Goal: Information Seeking & Learning: Compare options

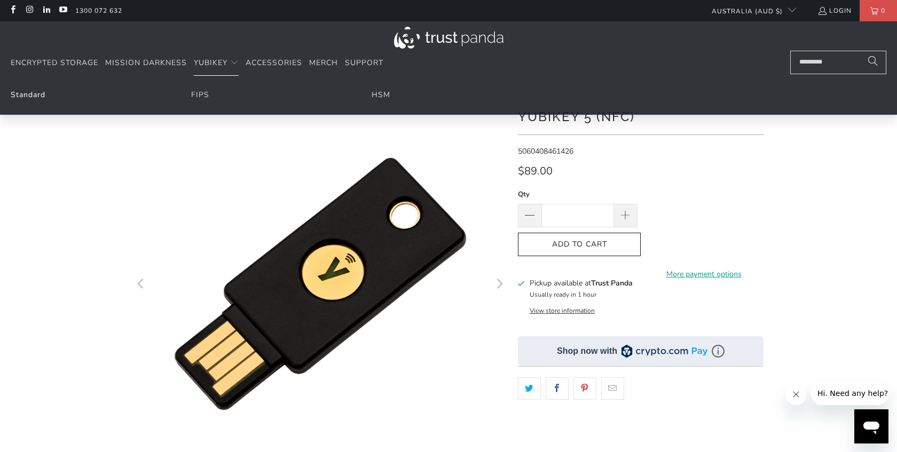
click at [27, 95] on link "Standard" at bounding box center [28, 95] width 35 height 10
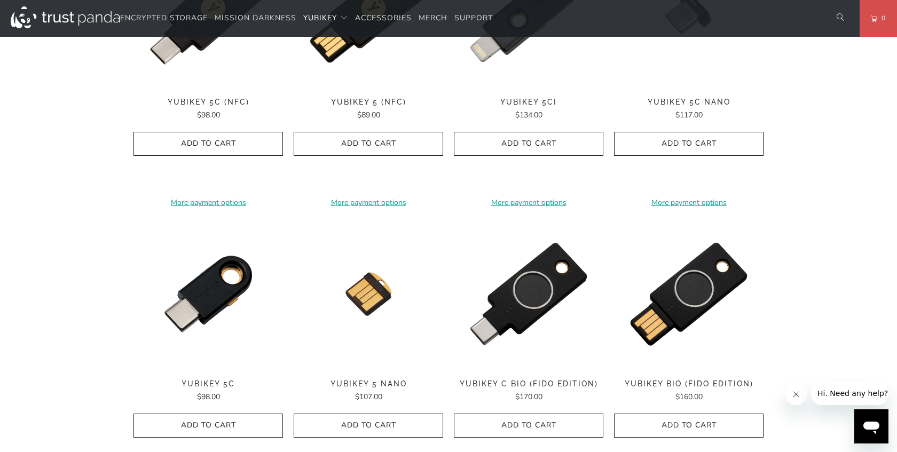
scroll to position [654, 0]
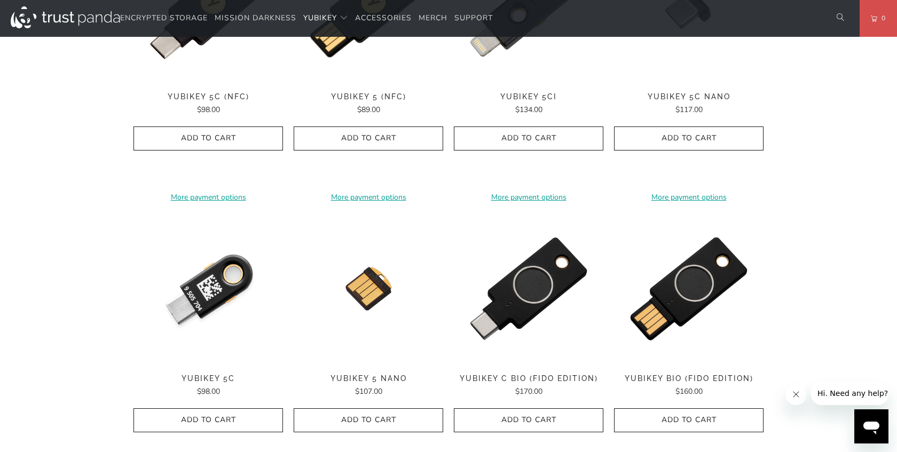
click at [220, 282] on img at bounding box center [209, 289] width 150 height 150
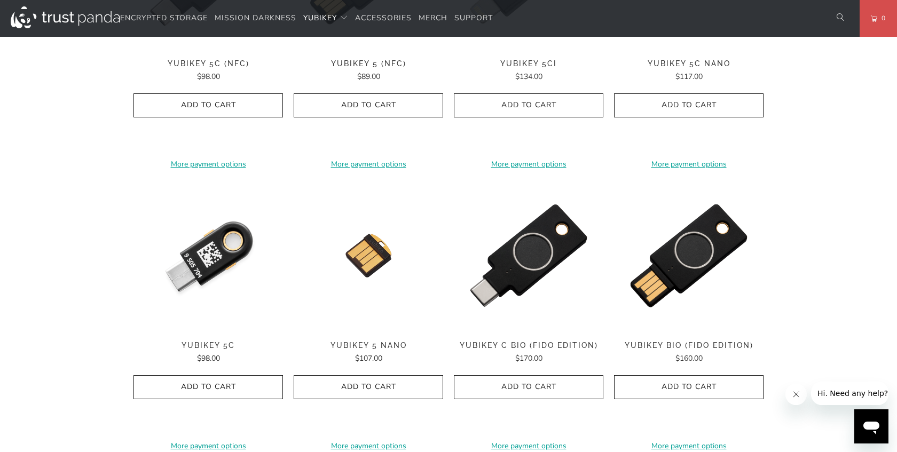
scroll to position [689, 0]
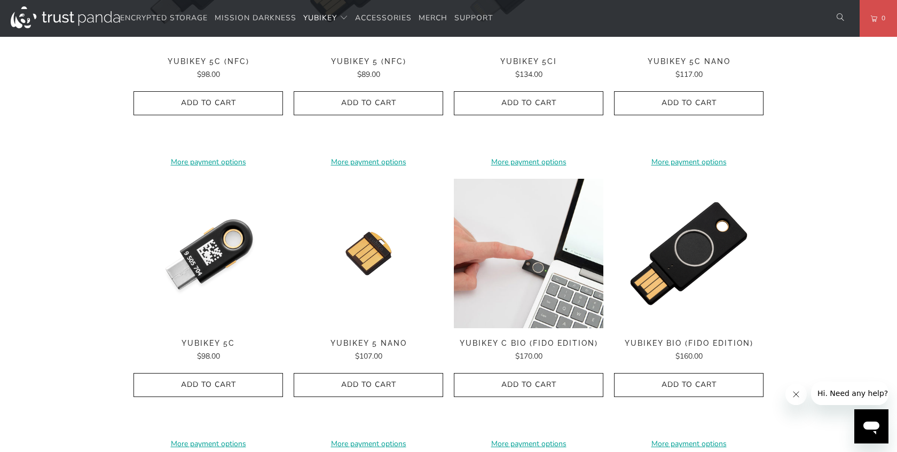
click at [529, 283] on img at bounding box center [529, 254] width 150 height 150
click at [238, 243] on img at bounding box center [209, 254] width 150 height 150
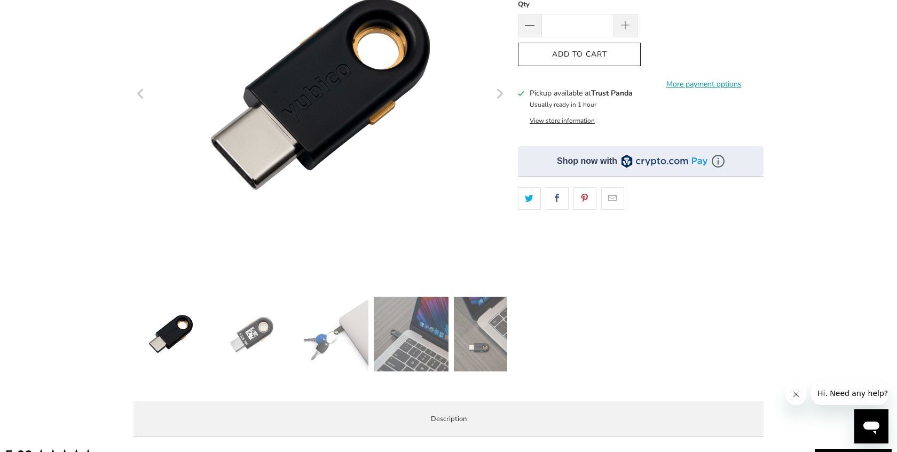
scroll to position [192, 0]
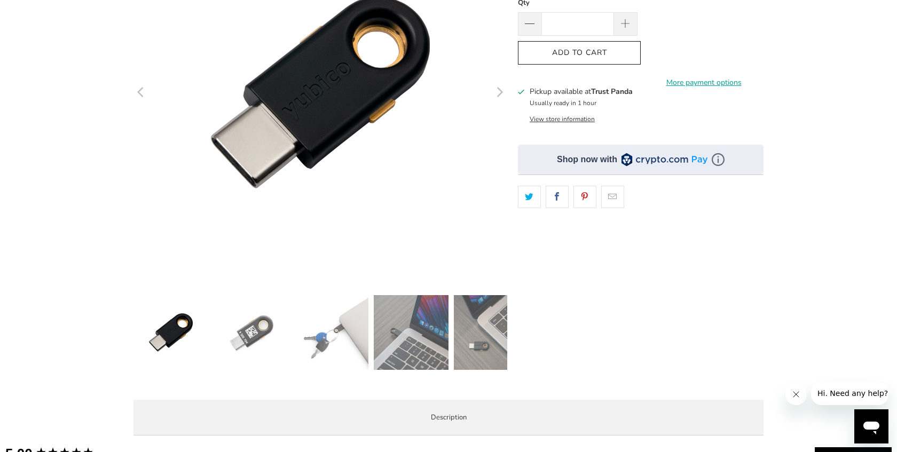
click at [404, 348] on img at bounding box center [411, 332] width 75 height 75
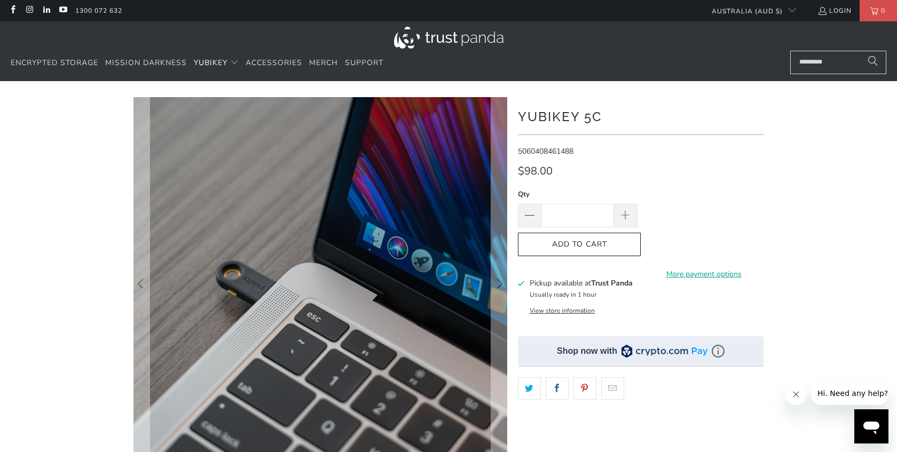
scroll to position [0, 0]
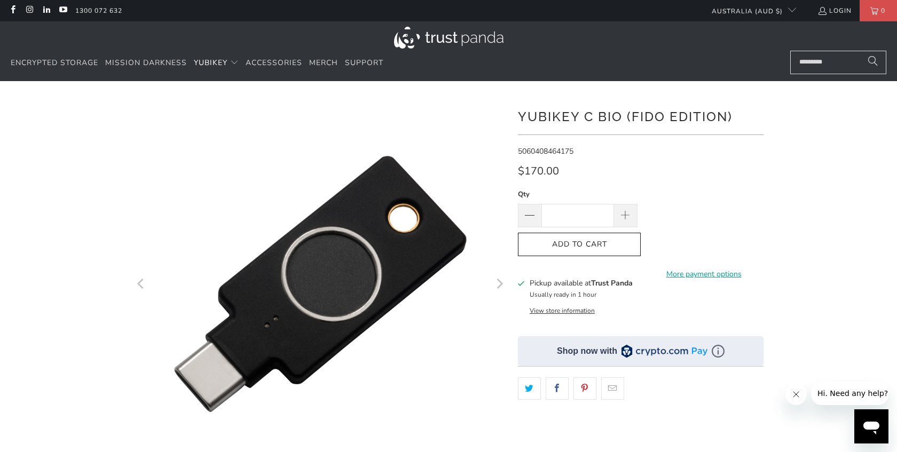
click at [501, 282] on icon "Next" at bounding box center [500, 284] width 6 height 10
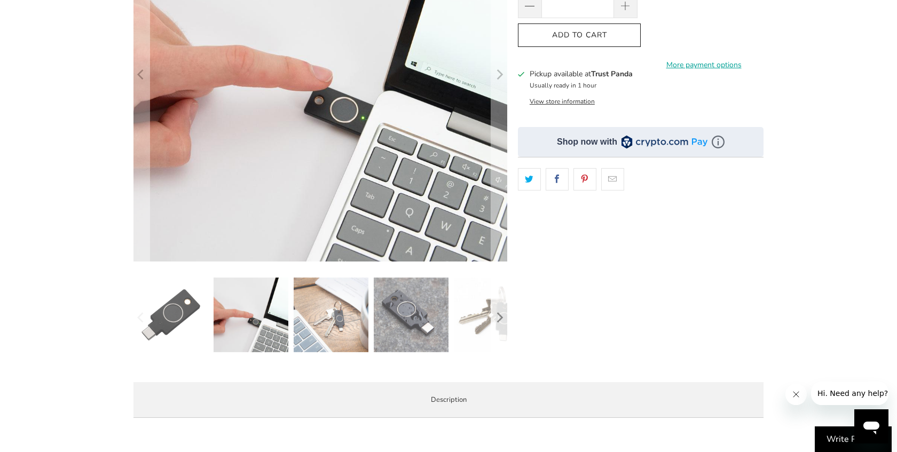
scroll to position [210, 0]
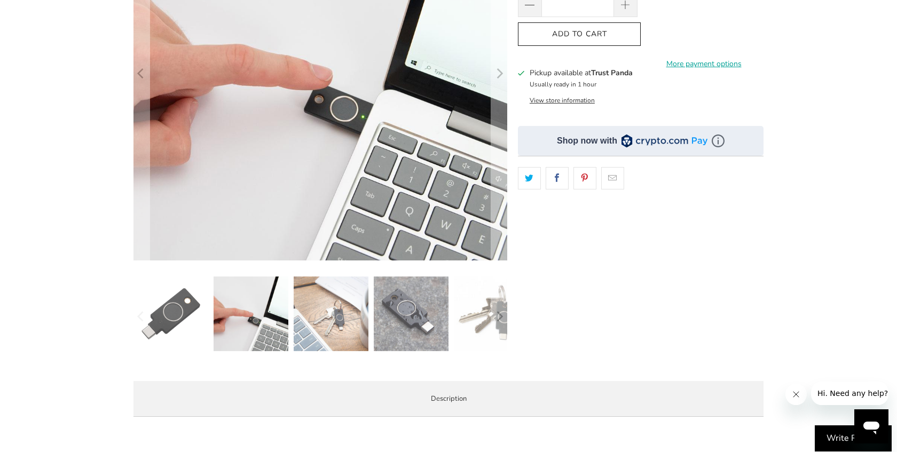
click at [409, 305] on img at bounding box center [411, 314] width 75 height 75
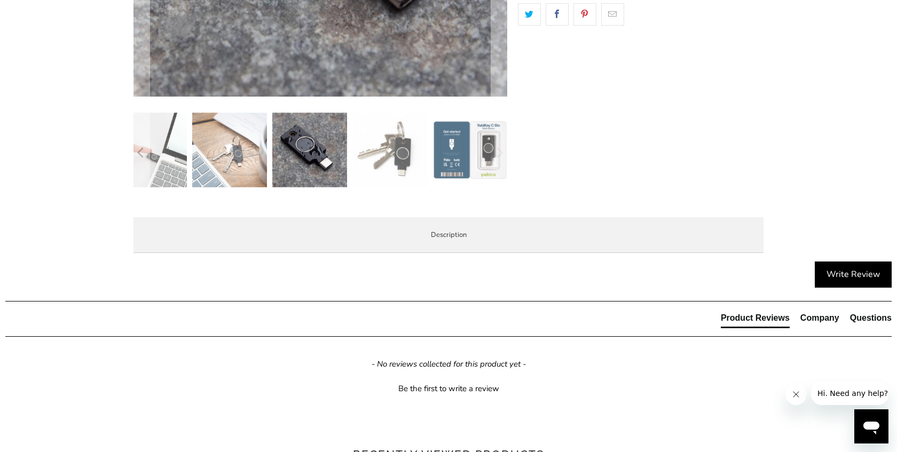
scroll to position [375, 0]
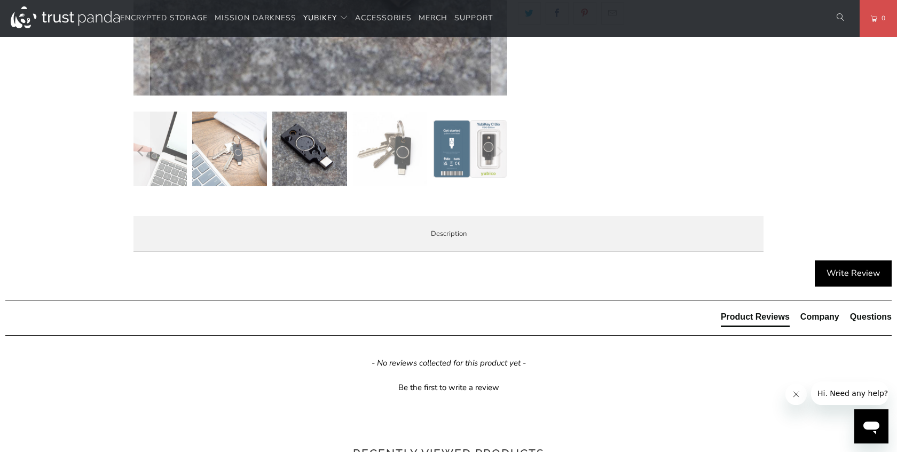
click at [461, 156] on img at bounding box center [470, 149] width 75 height 75
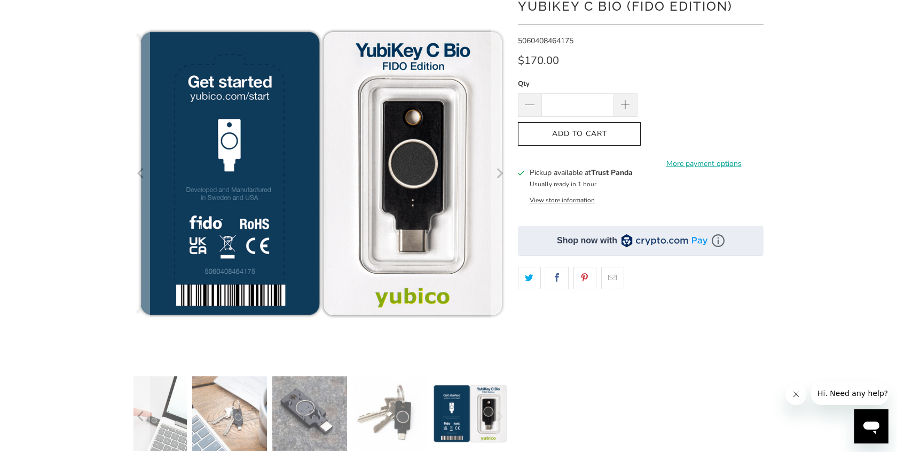
scroll to position [109, 0]
